Goal: Task Accomplishment & Management: Use online tool/utility

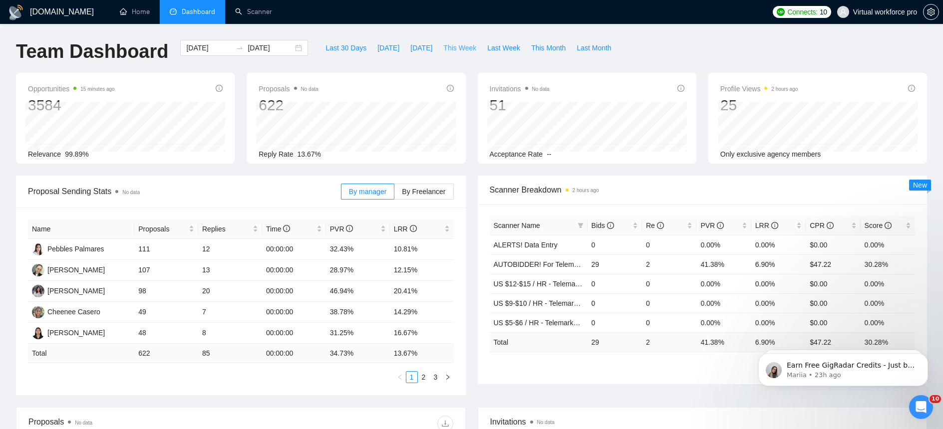
click at [473, 50] on span "This Week" at bounding box center [459, 47] width 33 height 11
type input "[DATE]"
click at [421, 186] on label "By Freelancer" at bounding box center [423, 192] width 59 height 16
click at [394, 194] on input "By Freelancer" at bounding box center [394, 194] width 0 height 0
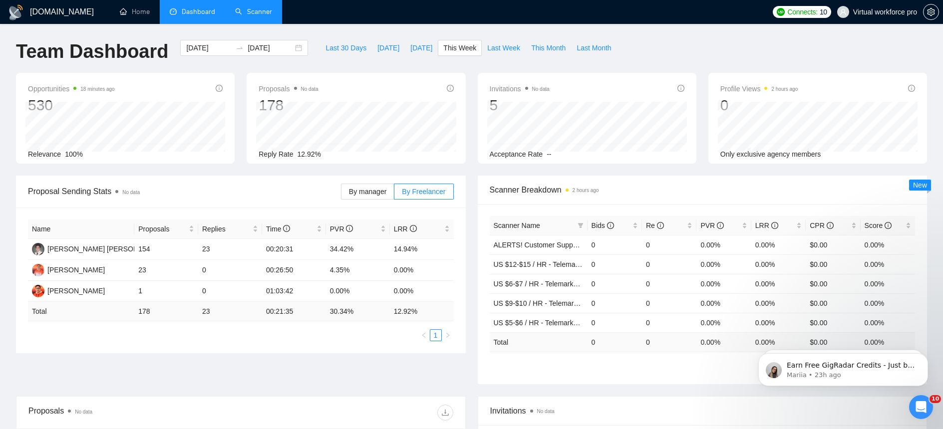
click at [272, 16] on link "Scanner" at bounding box center [253, 11] width 37 height 8
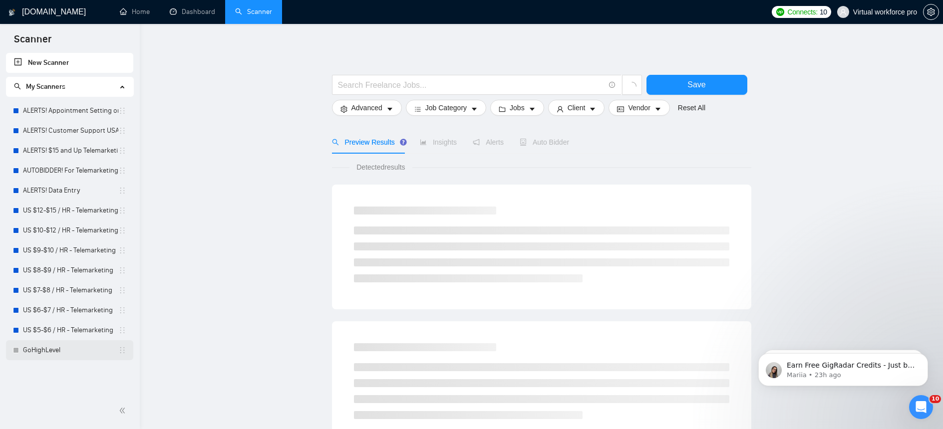
click at [62, 346] on link "GoHighLevel" at bounding box center [70, 350] width 95 height 20
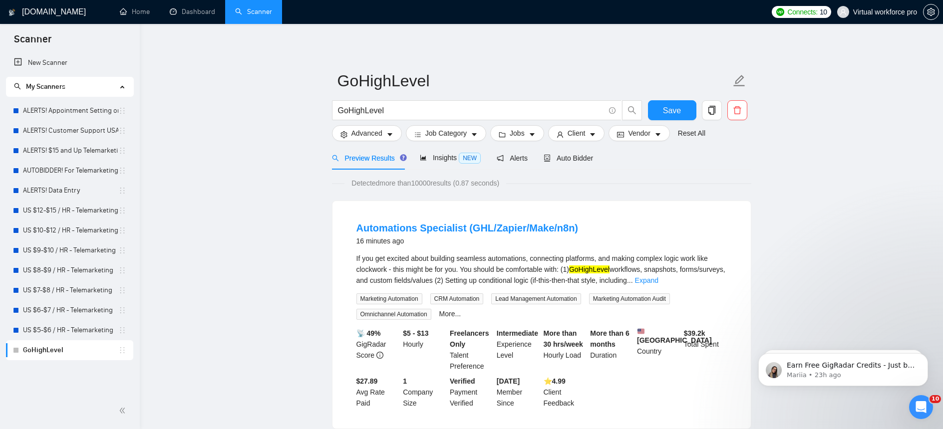
scroll to position [2, 0]
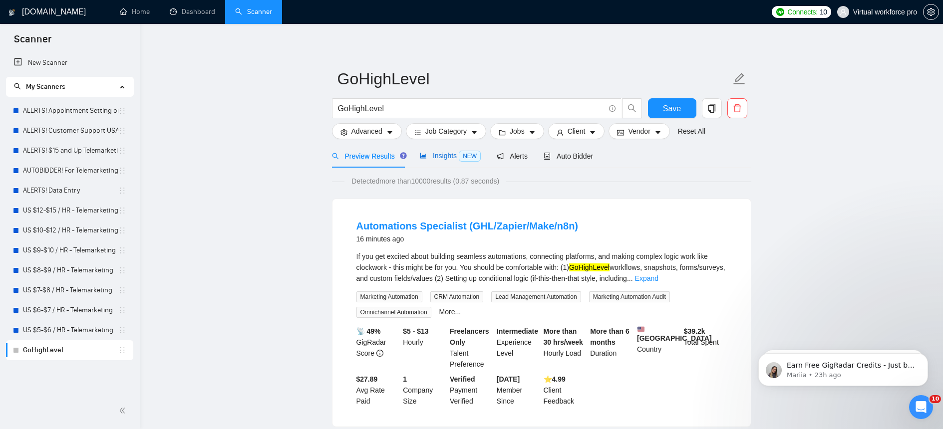
click at [432, 161] on div "Insights NEW" at bounding box center [450, 155] width 61 height 11
